Goal: Task Accomplishment & Management: Manage account settings

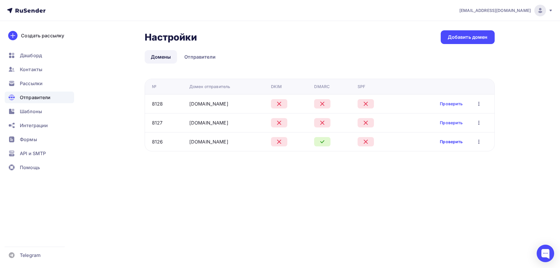
click at [455, 142] on link "Проверить" at bounding box center [451, 142] width 23 height 6
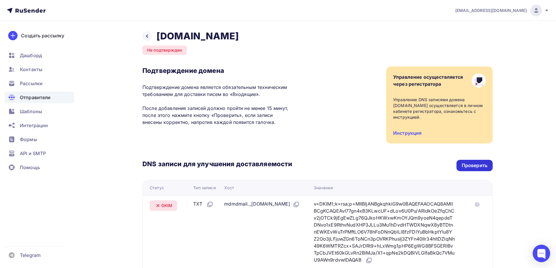
click at [470, 162] on div "Проверить" at bounding box center [475, 165] width 26 height 7
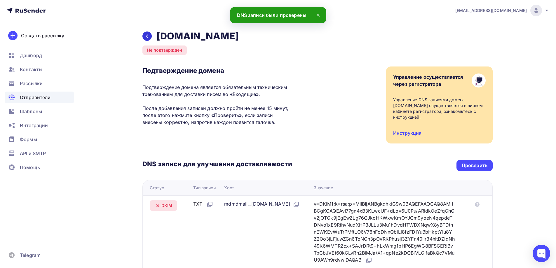
click at [146, 35] on icon at bounding box center [147, 36] width 5 height 5
